Goal: Task Accomplishment & Management: Use online tool/utility

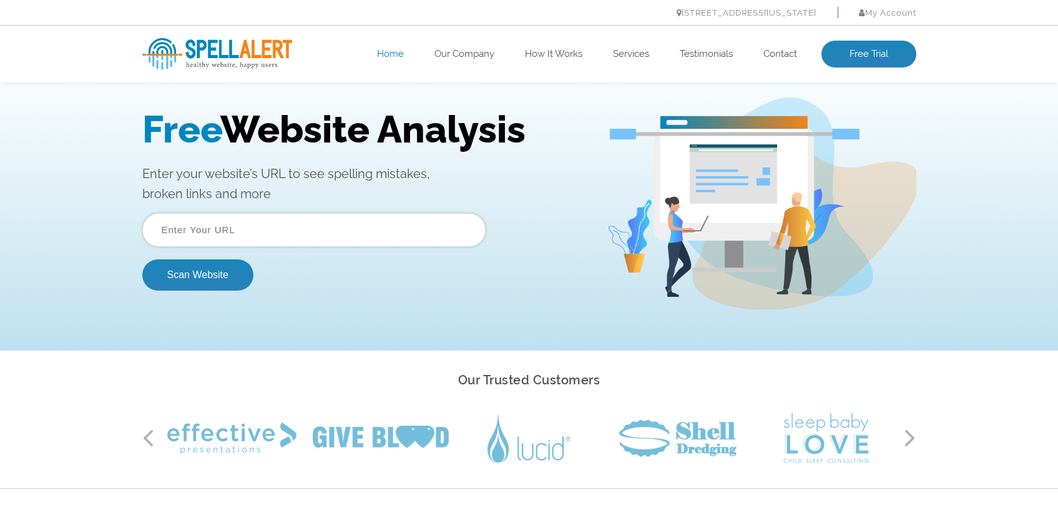
scroll to position [27, 0]
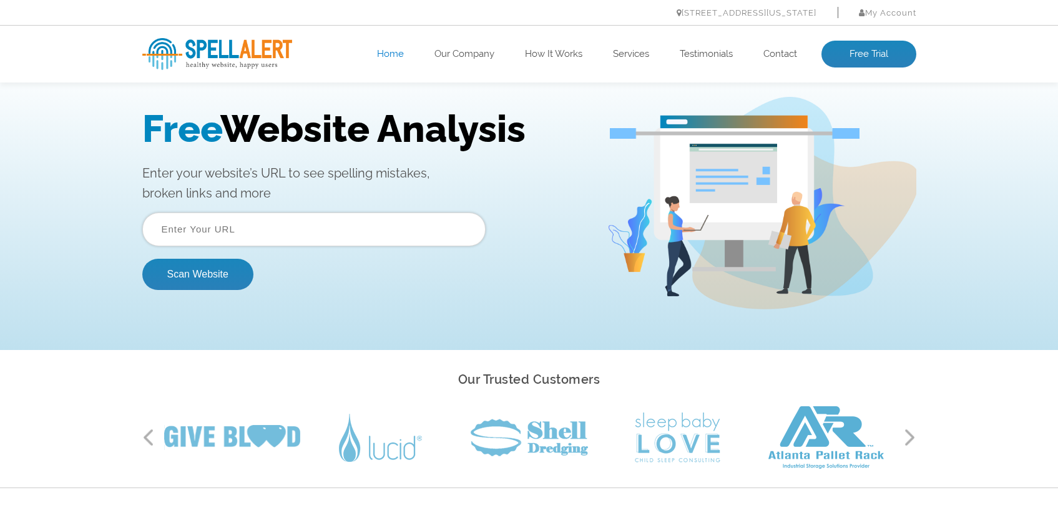
click at [387, 239] on input "text" at bounding box center [313, 229] width 343 height 34
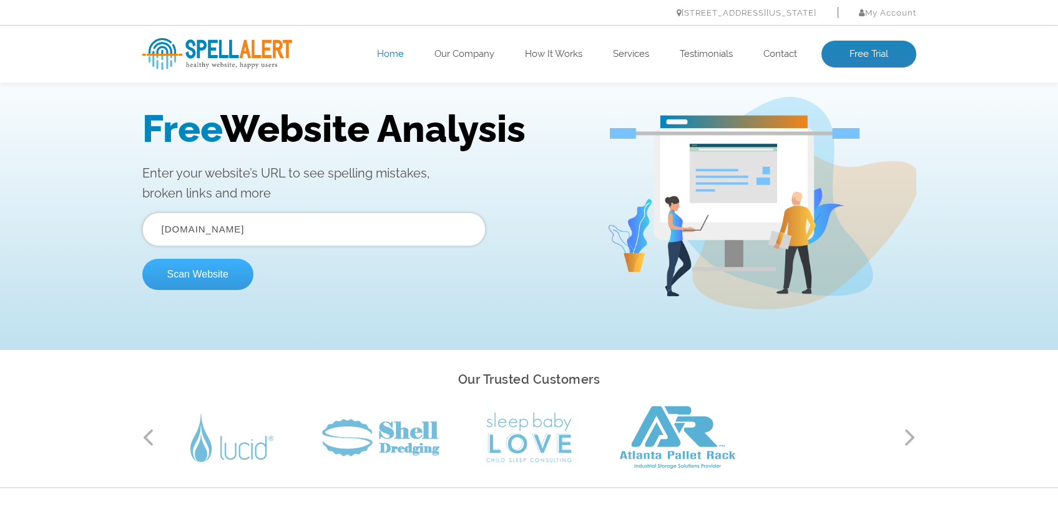
type input "cityofsebastopol.gov"
click at [214, 285] on button "Scan Website" at bounding box center [197, 273] width 111 height 31
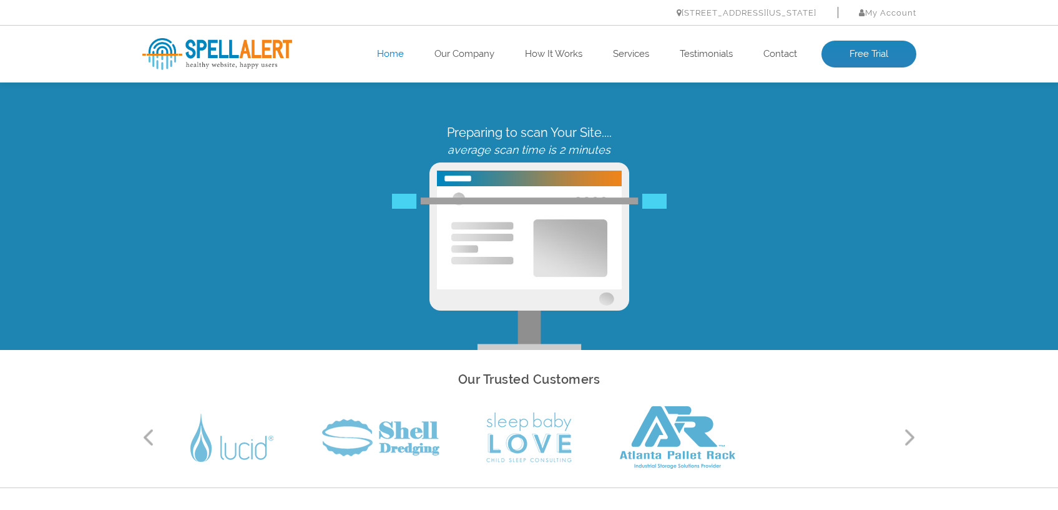
scroll to position [0, 0]
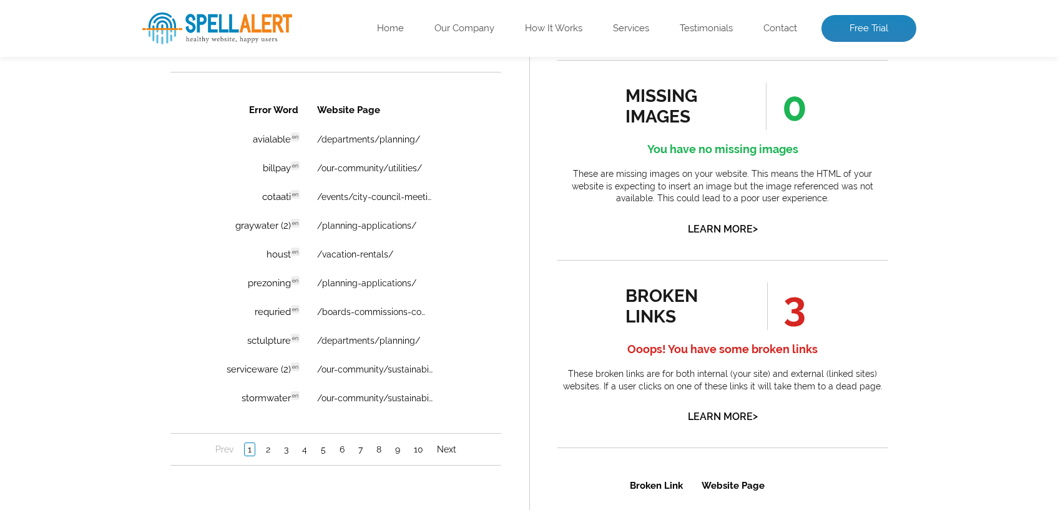
scroll to position [872, 0]
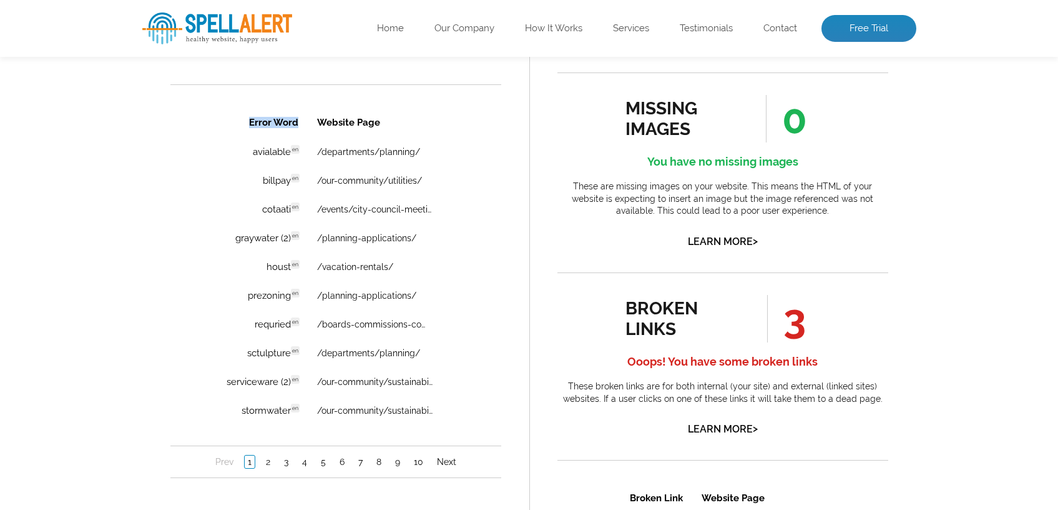
drag, startPoint x: 480, startPoint y: 417, endPoint x: 227, endPoint y: 134, distance: 379.4
click at [227, 134] on div "Error Word Website Page avialable en Discovered: 09-02-2025 scan Dictionaries: …" at bounding box center [335, 292] width 331 height 371
copy table "Error Word"
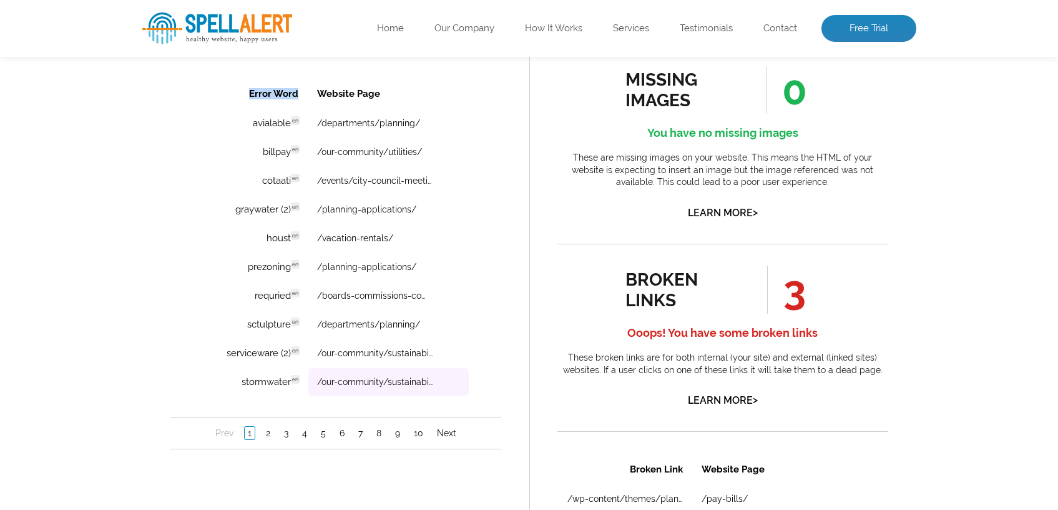
scroll to position [902, 0]
click at [449, 435] on link "Next" at bounding box center [446, 432] width 26 height 12
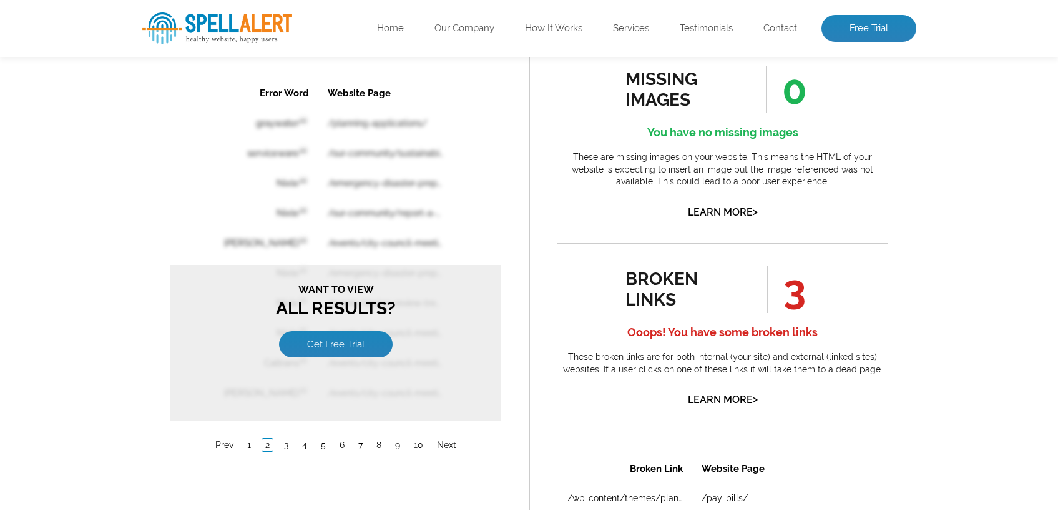
scroll to position [0, 0]
click at [438, 202] on table "Error Word Website Page graywater en /planning-applications/ serviceware en /ou…" at bounding box center [335, 242] width 268 height 331
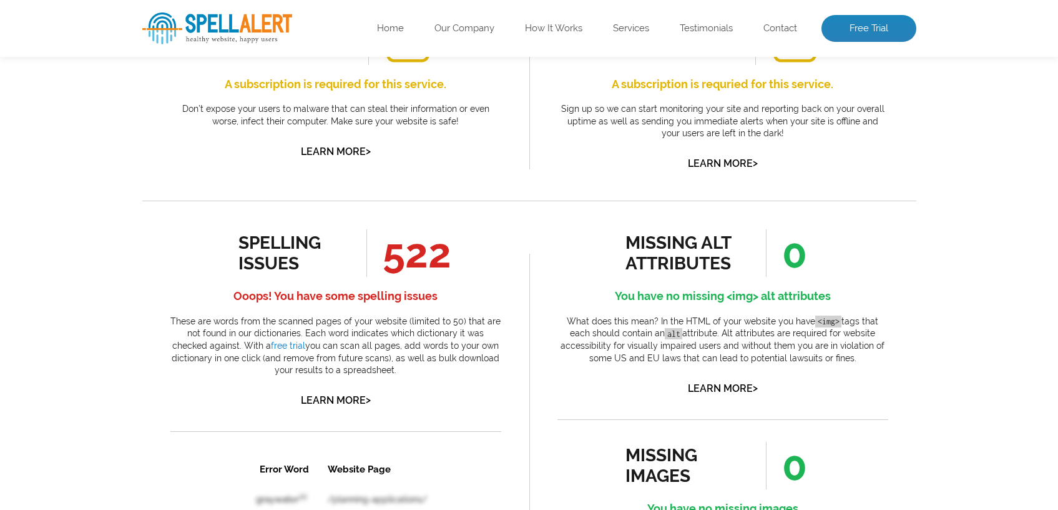
scroll to position [384, 0]
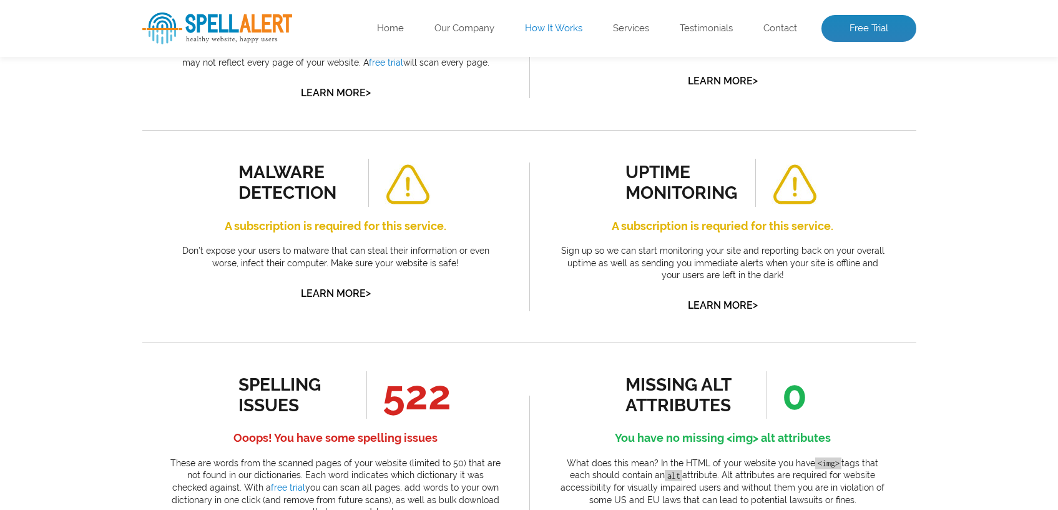
click at [552, 28] on link "How It Works" at bounding box center [553, 28] width 57 height 12
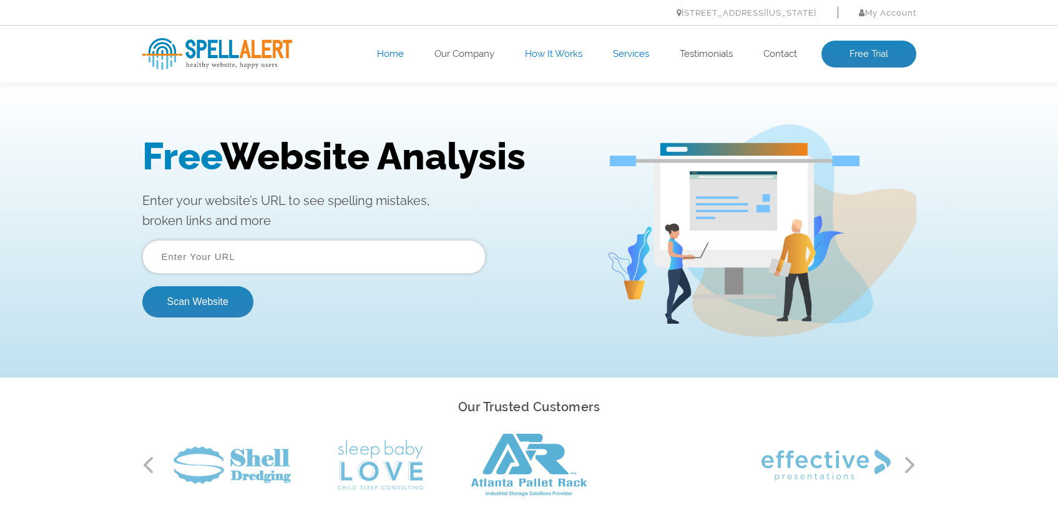
click at [631, 54] on link "Services" at bounding box center [631, 54] width 36 height 12
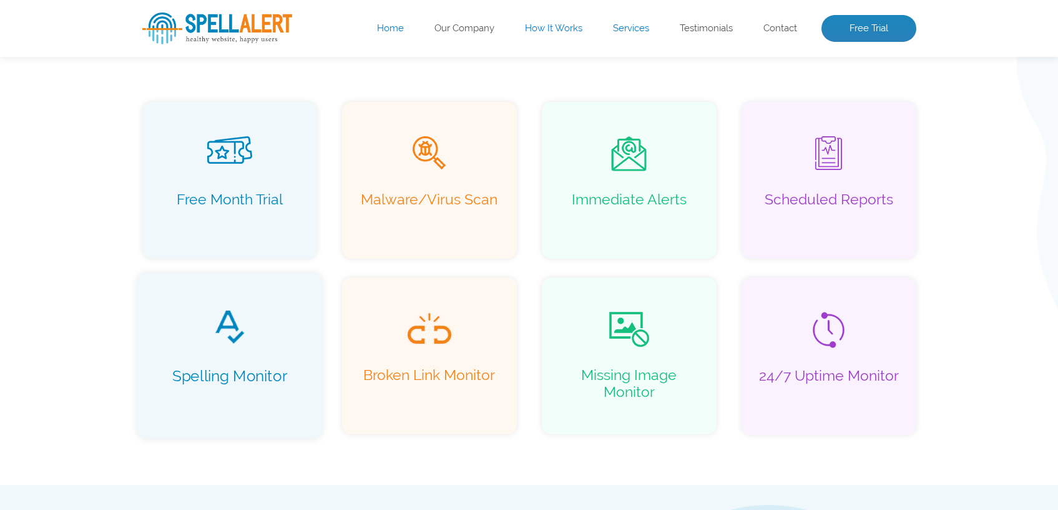
scroll to position [879, 0]
click at [270, 400] on p "Spelling Monitor" at bounding box center [229, 384] width 159 height 36
click at [232, 378] on p "Spelling Monitor" at bounding box center [229, 384] width 159 height 36
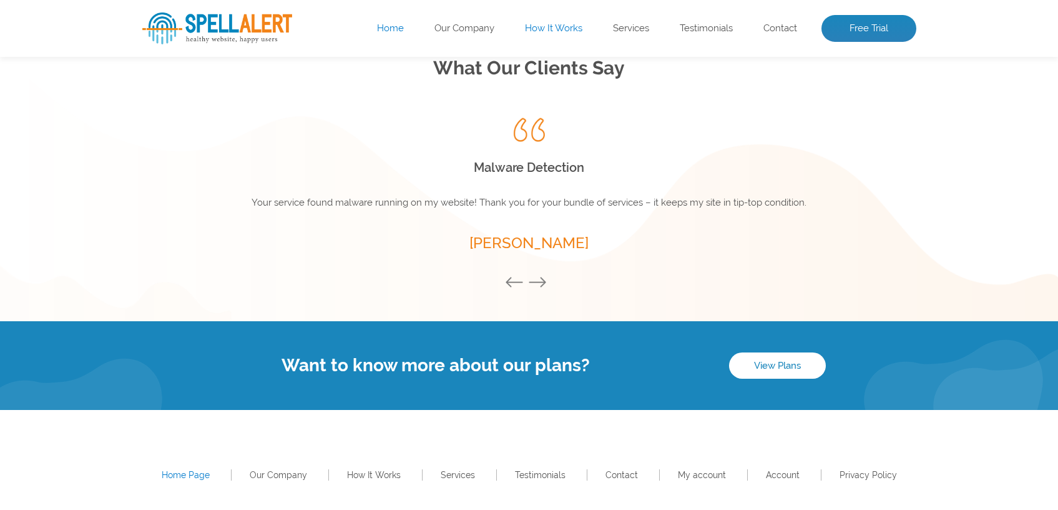
scroll to position [1698, 0]
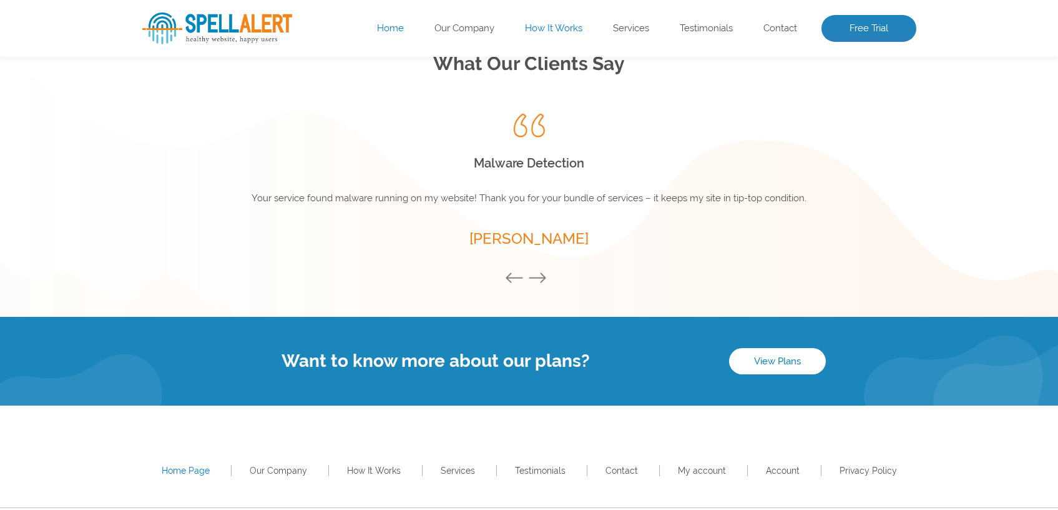
click at [780, 375] on div "Want to know more about our plans? View Plans" at bounding box center [529, 361] width 1058 height 89
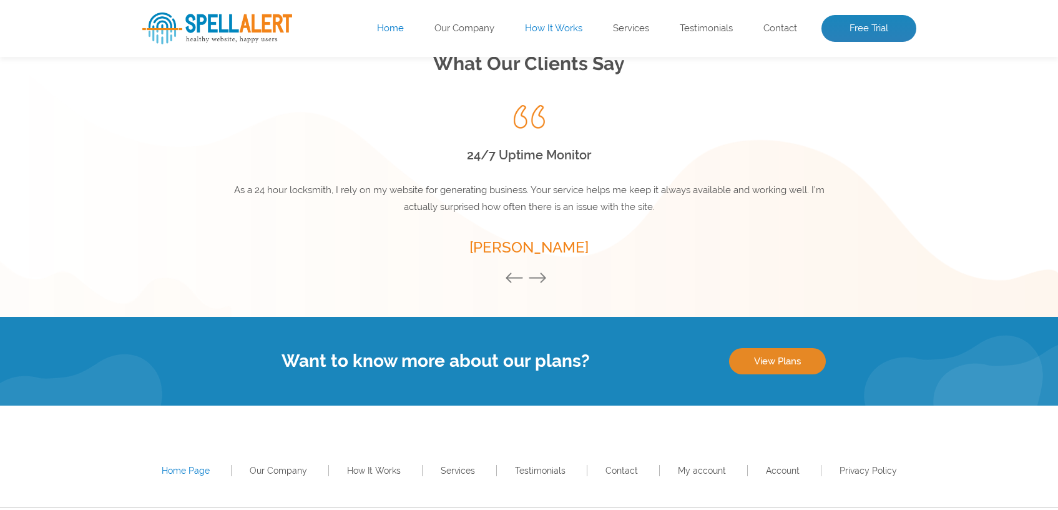
click at [770, 359] on link "View Plans" at bounding box center [777, 361] width 97 height 26
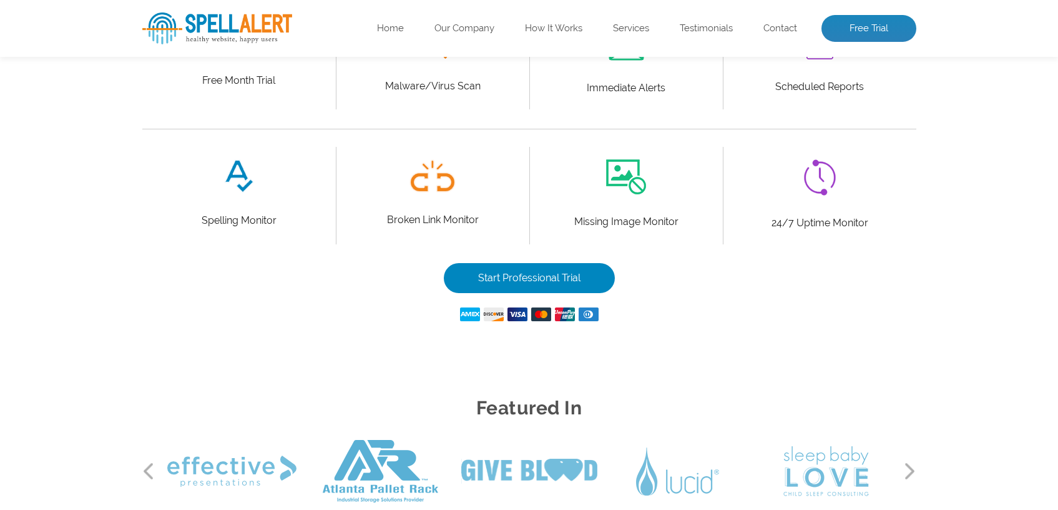
scroll to position [672, 0]
